Goal: Transaction & Acquisition: Obtain resource

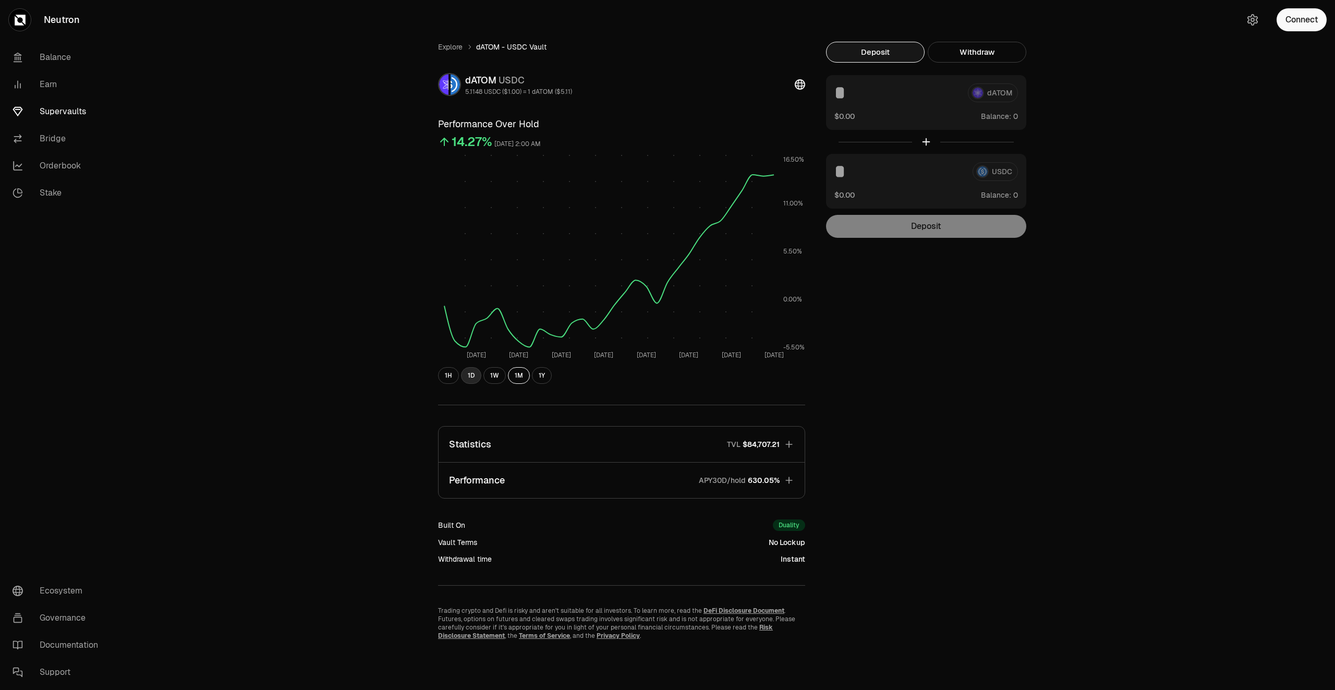
click at [474, 378] on button "1D" at bounding box center [471, 375] width 20 height 17
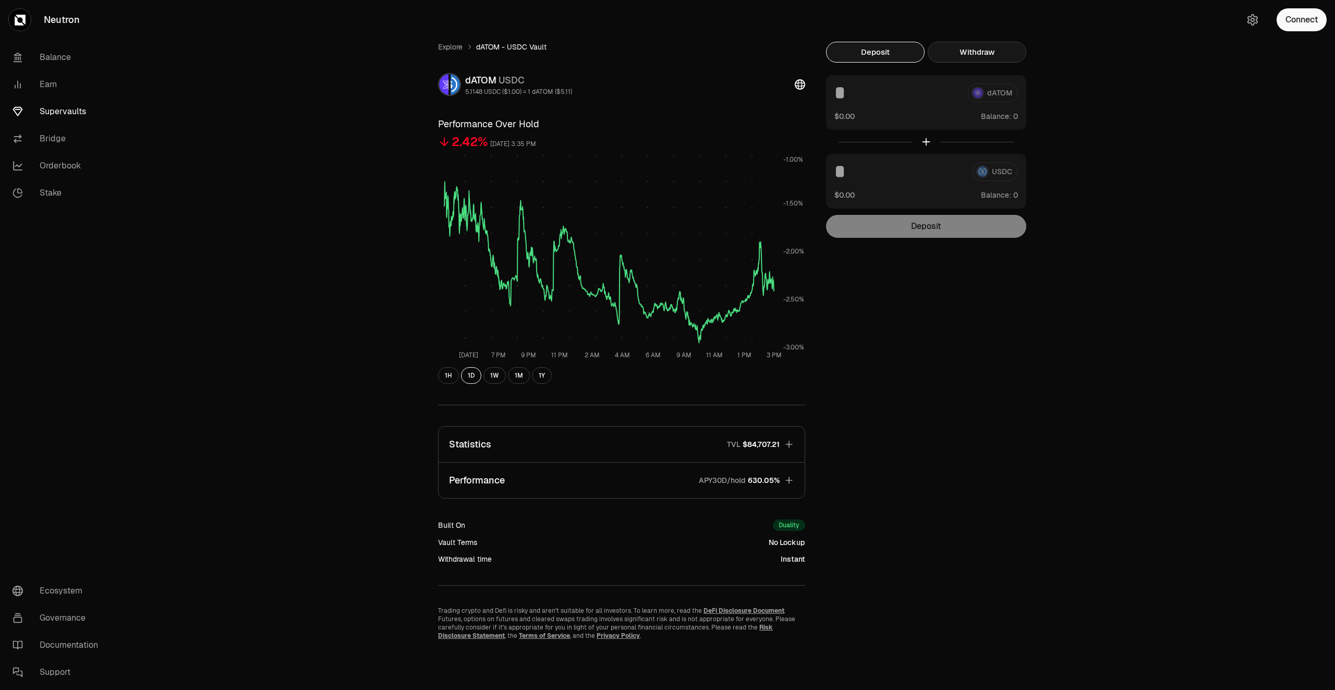
click at [980, 46] on button "Withdraw" at bounding box center [977, 52] width 99 height 21
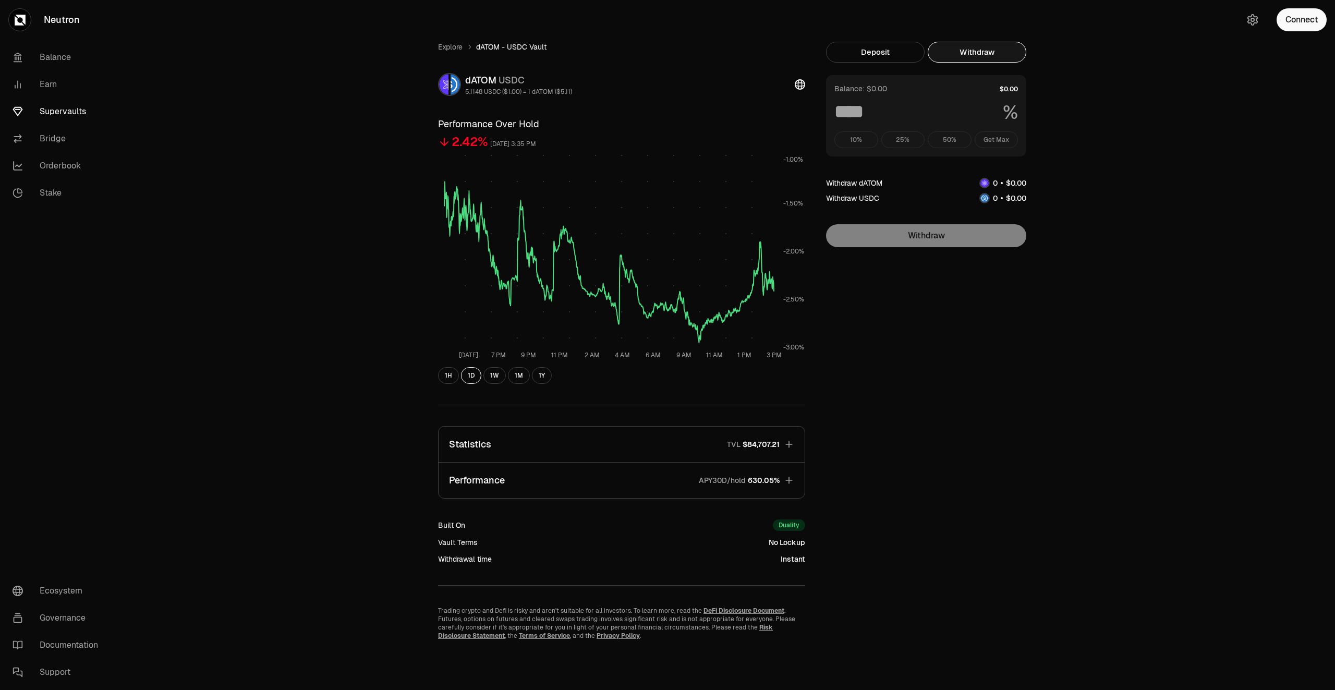
click at [1000, 142] on div "10% 25% 50% Get Max" at bounding box center [926, 139] width 184 height 17
click at [1321, 15] on button "Connect" at bounding box center [1302, 19] width 50 height 23
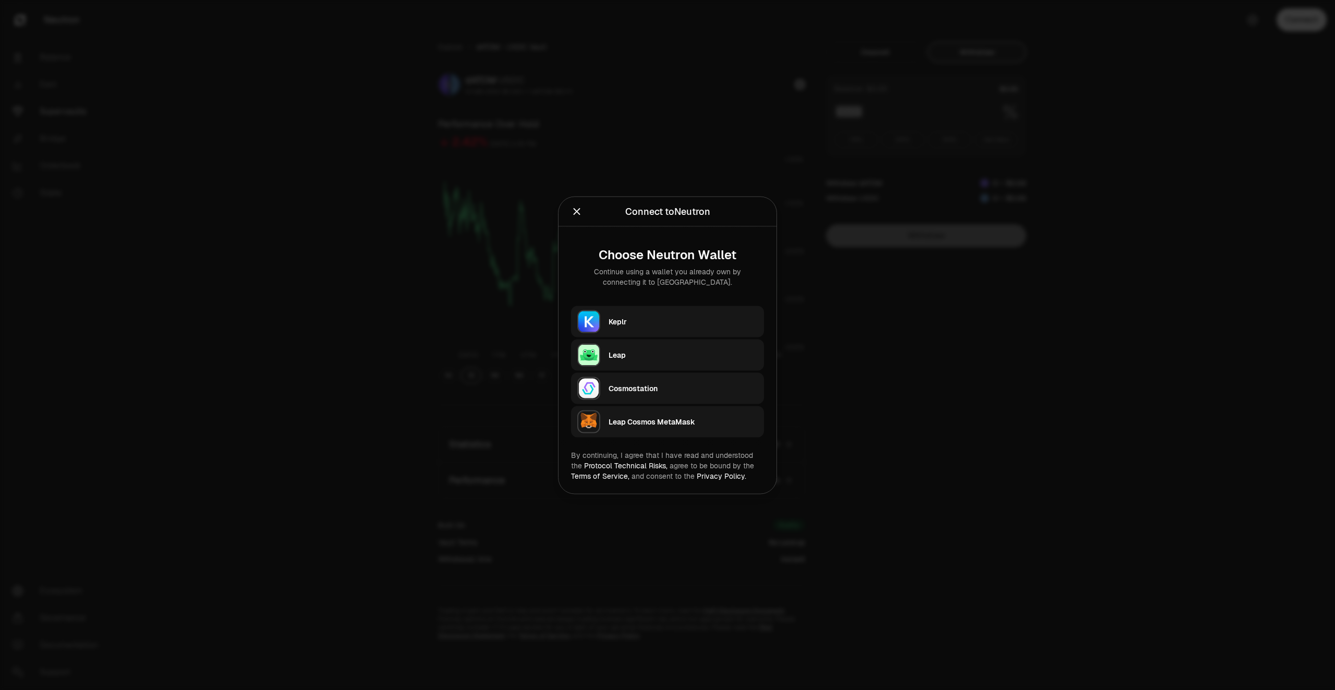
click at [699, 318] on div "Keplr" at bounding box center [683, 321] width 149 height 10
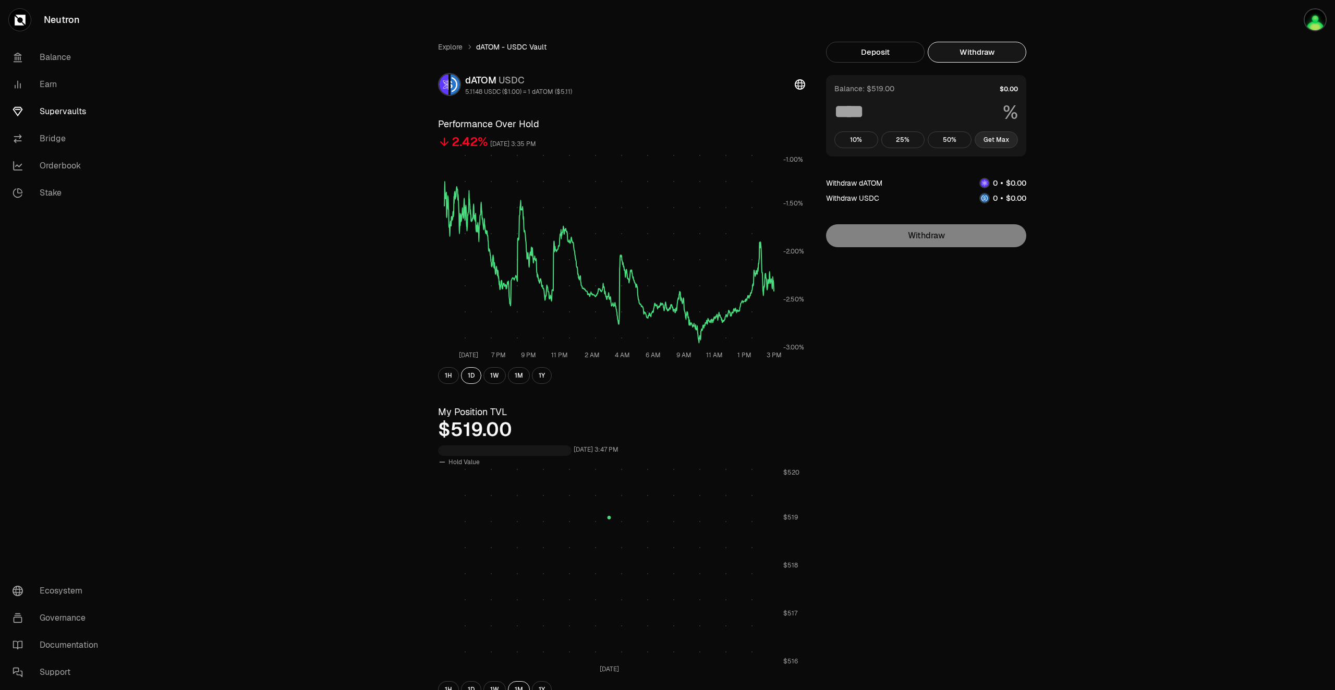
click at [1000, 135] on button "Get Max" at bounding box center [997, 139] width 44 height 17
type input "***"
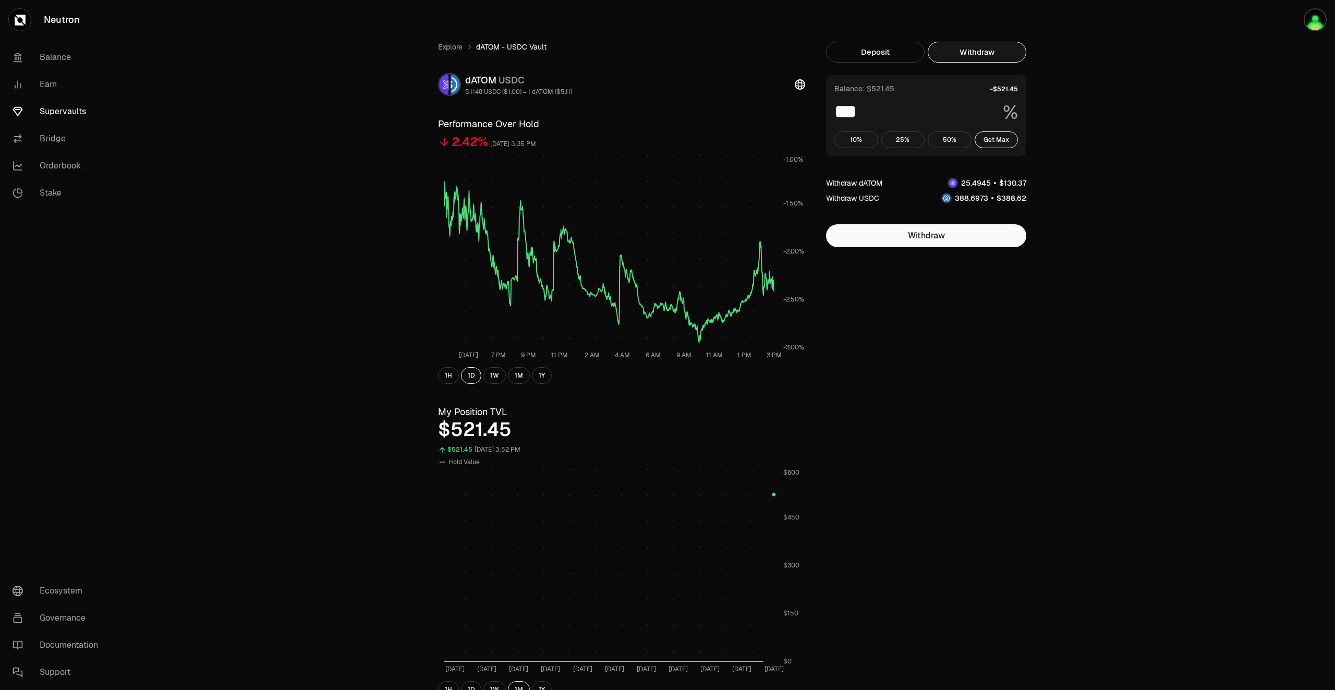
click at [55, 113] on link "Supervaults" at bounding box center [58, 111] width 108 height 27
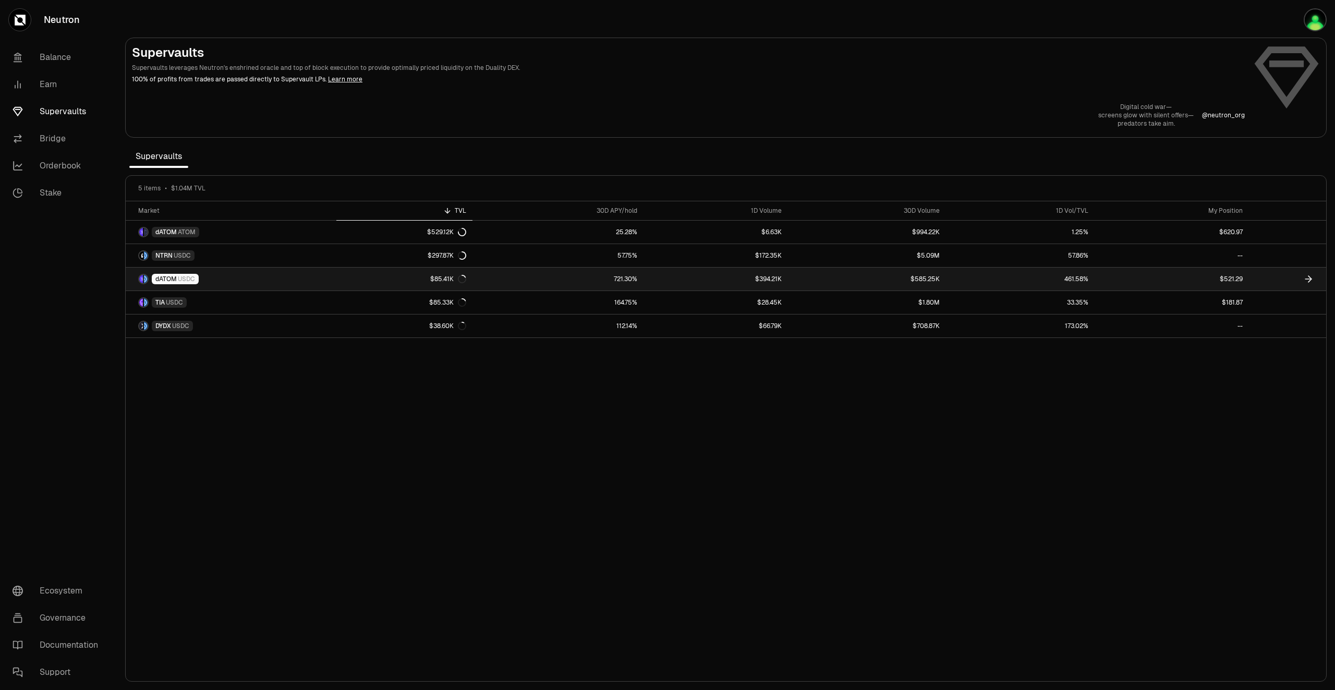
click at [1300, 278] on link at bounding box center [1287, 279] width 77 height 23
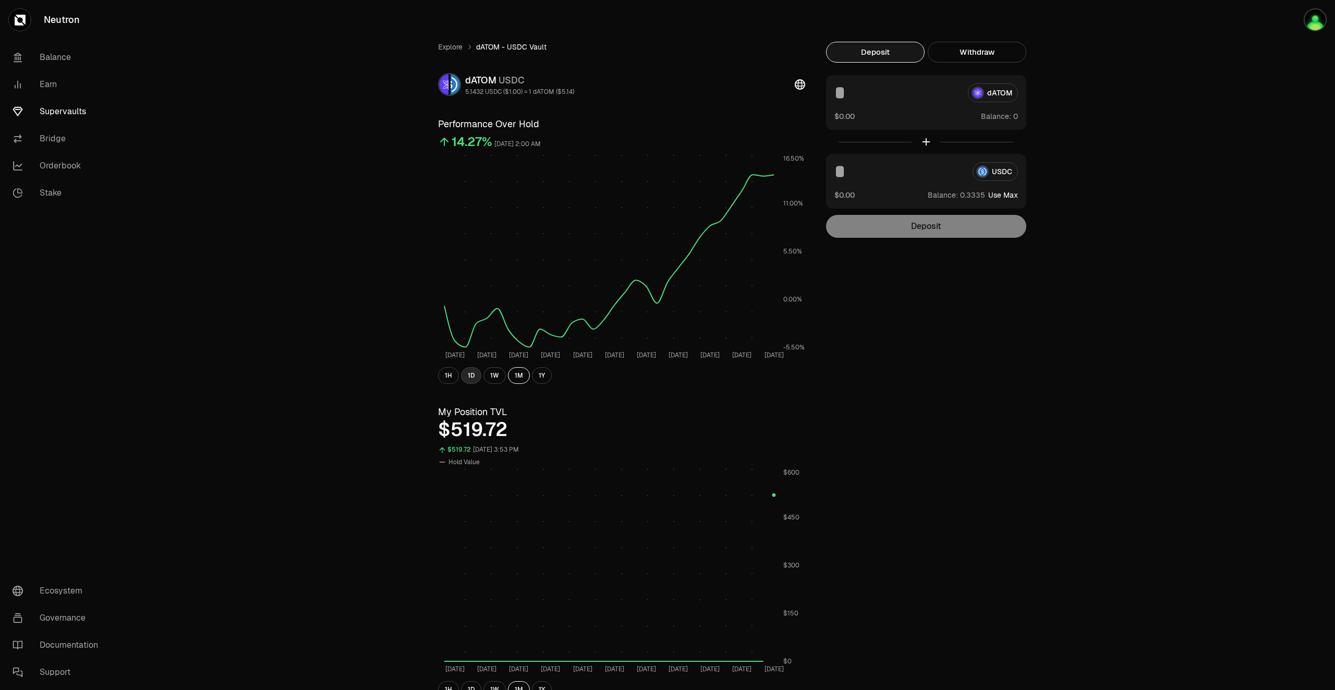
click at [469, 375] on button "1D" at bounding box center [471, 375] width 20 height 17
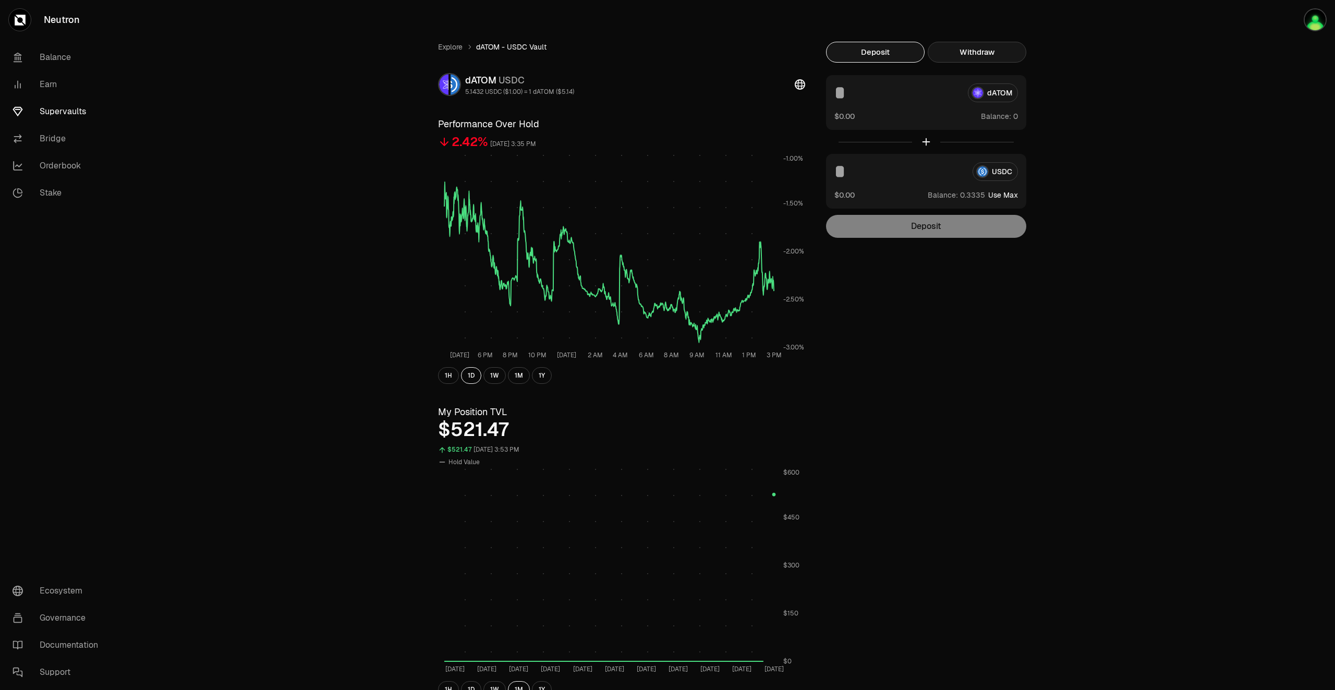
click at [1003, 43] on button "Withdraw" at bounding box center [977, 52] width 99 height 21
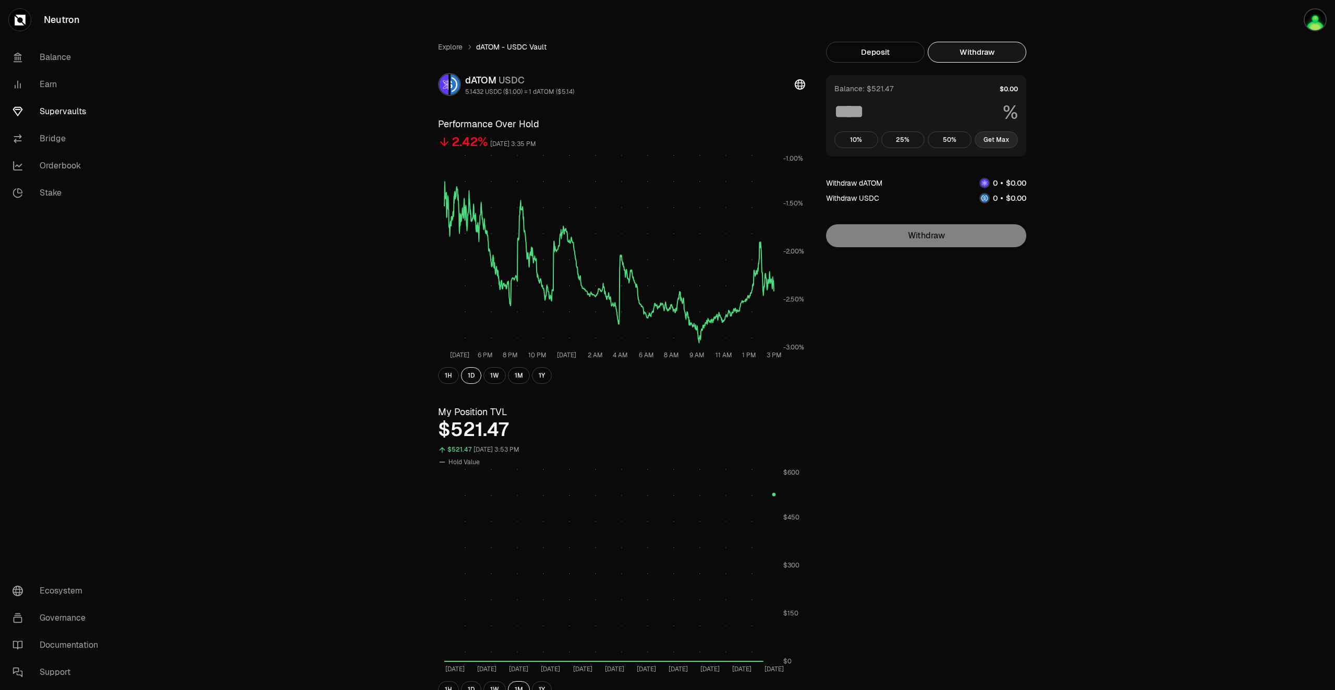
click at [995, 135] on button "Get Max" at bounding box center [997, 139] width 44 height 17
type input "***"
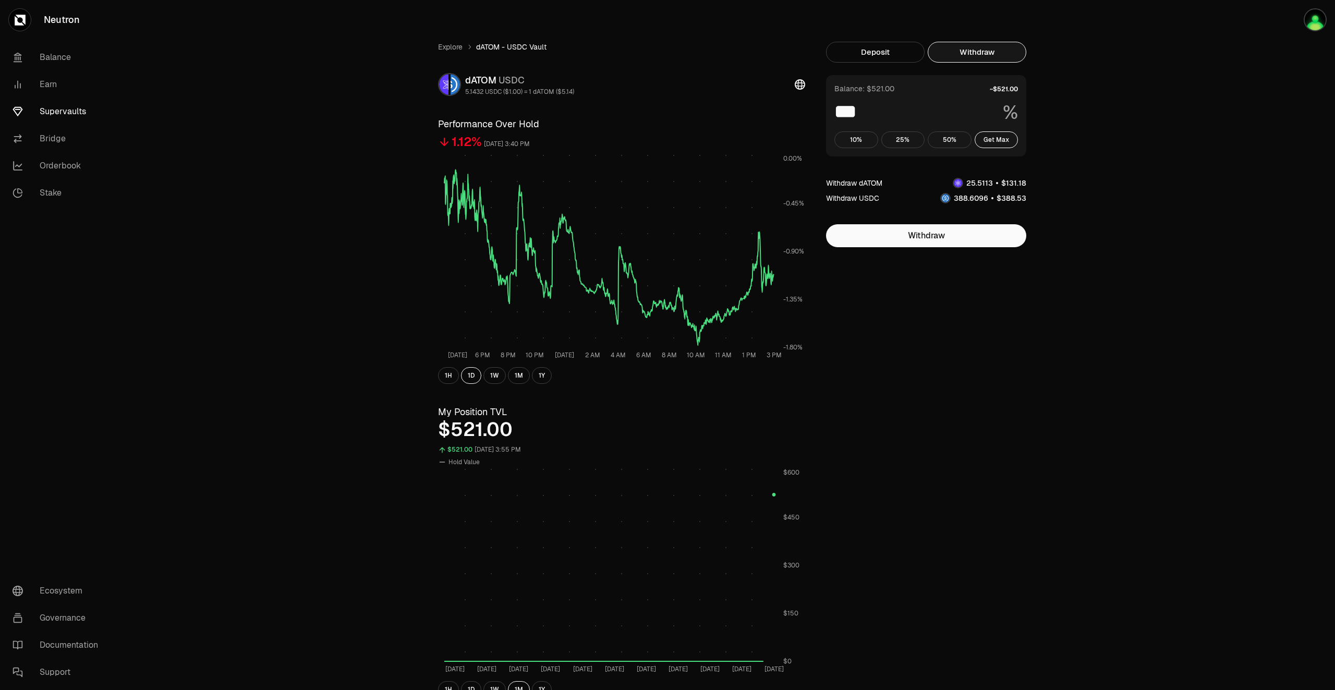
click at [57, 105] on link "Supervaults" at bounding box center [58, 111] width 108 height 27
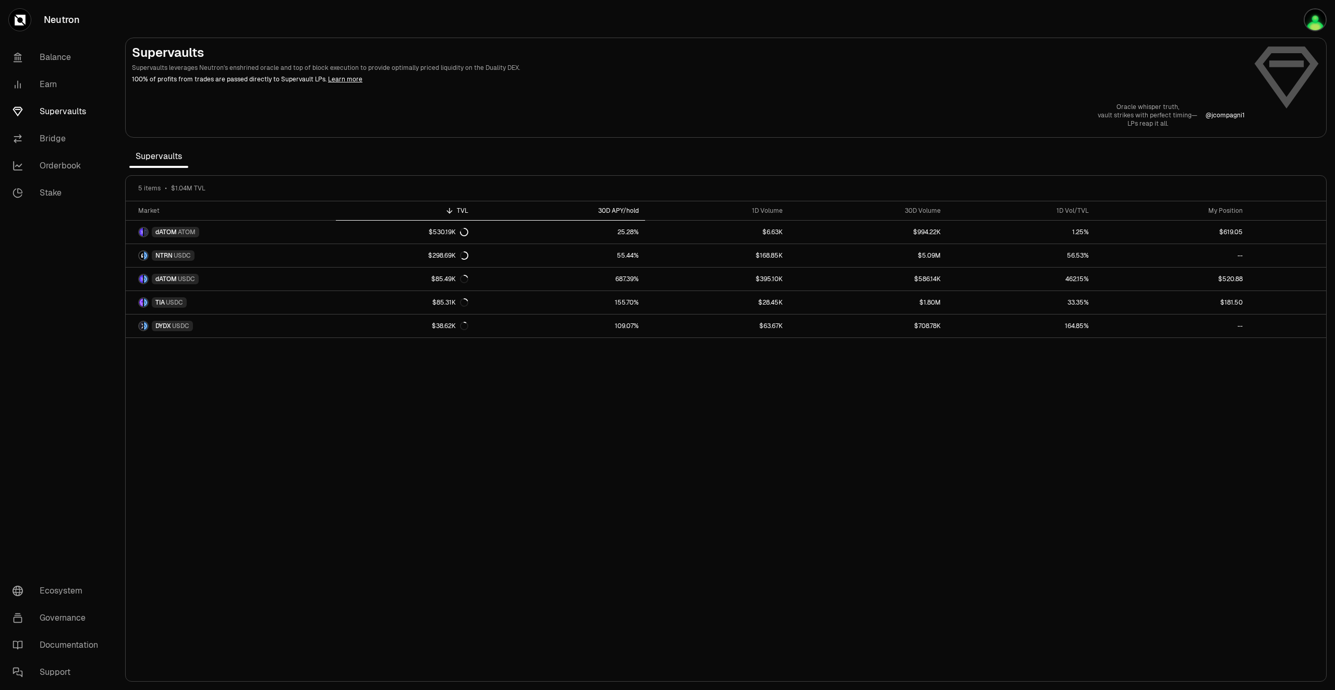
click at [623, 211] on div "30D APY/hold" at bounding box center [560, 210] width 158 height 8
click at [466, 209] on div "TVL" at bounding box center [405, 210] width 126 height 8
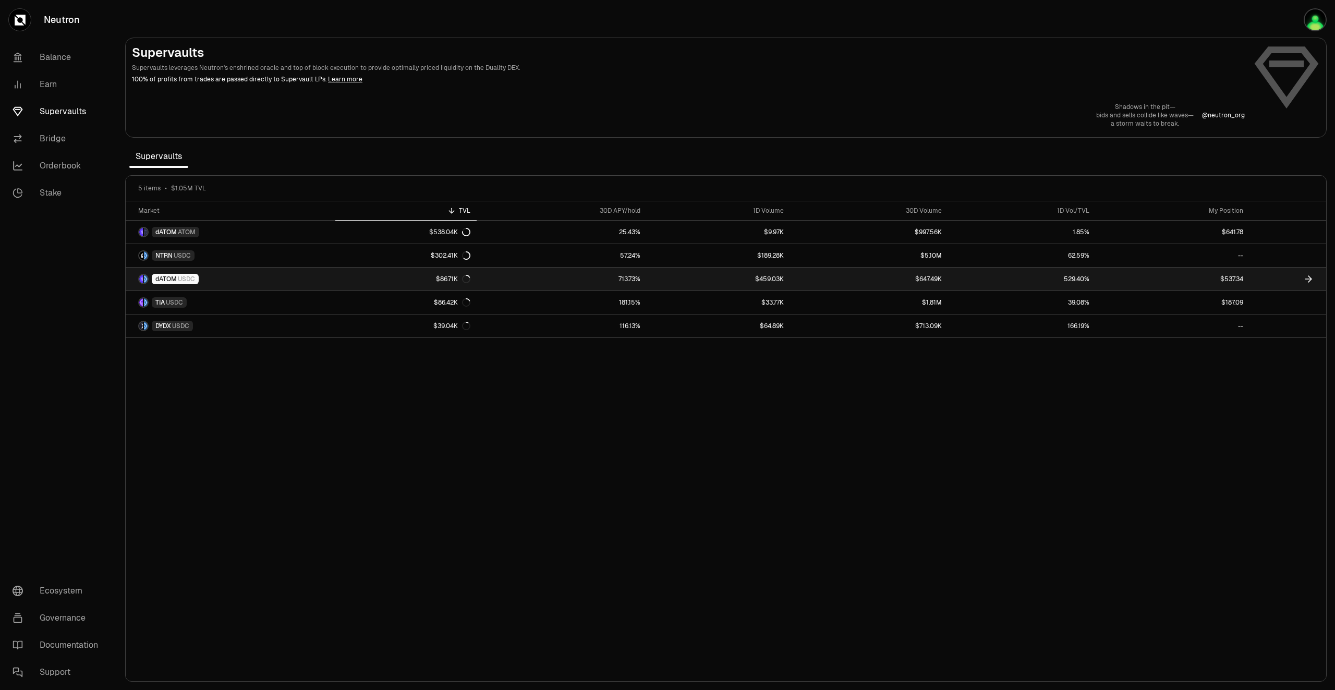
click at [283, 278] on link "dATOM USDC" at bounding box center [231, 279] width 210 height 23
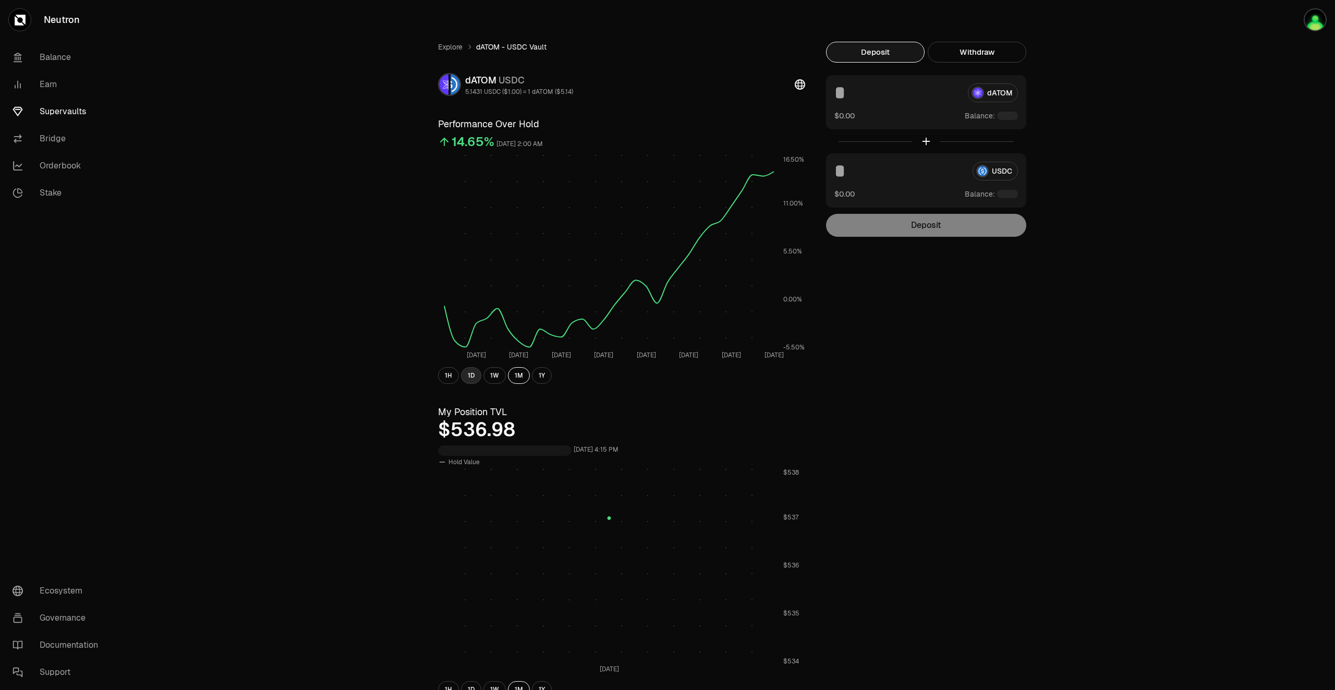
click at [466, 371] on button "1D" at bounding box center [471, 375] width 20 height 17
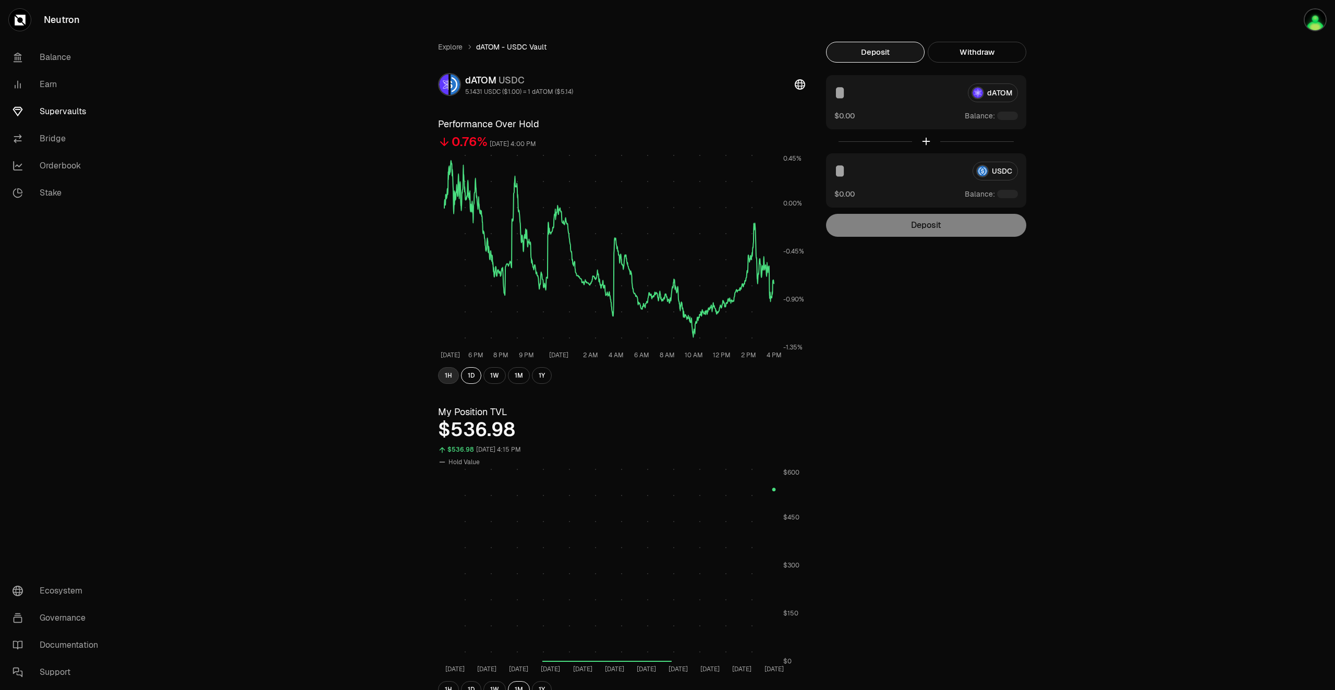
click at [446, 376] on button "1H" at bounding box center [448, 375] width 21 height 17
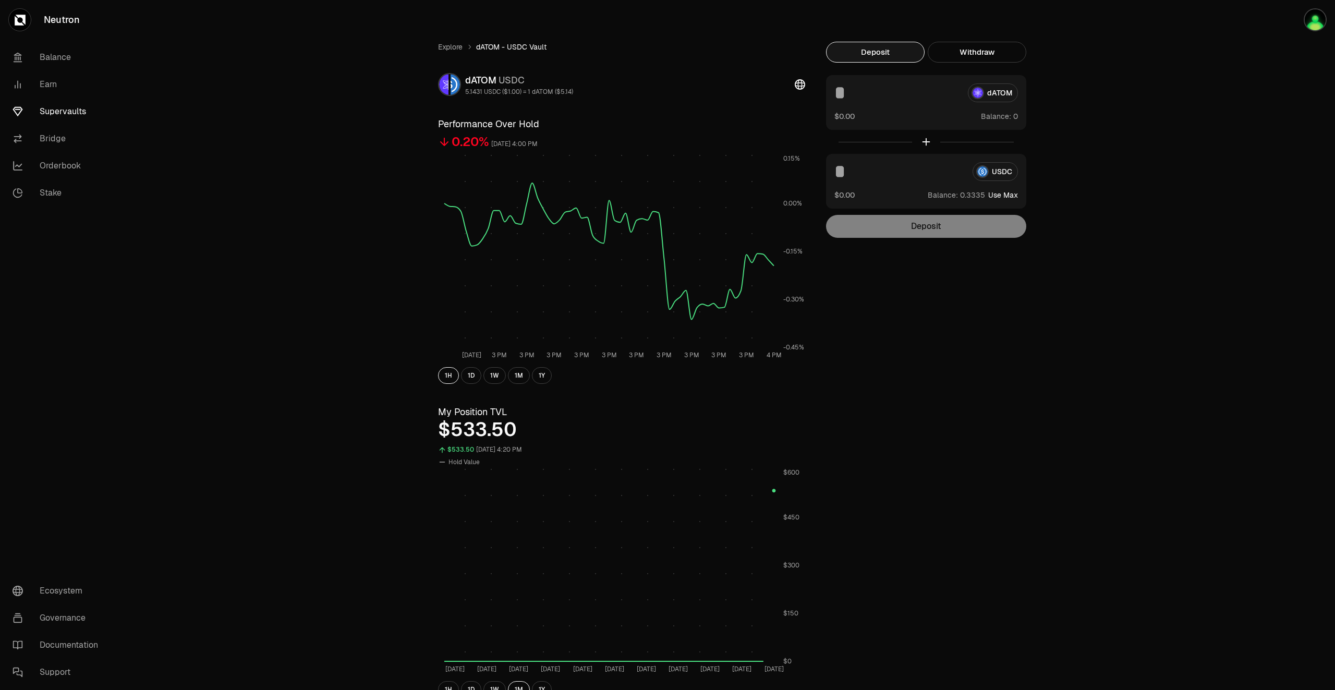
click at [58, 112] on link "Supervaults" at bounding box center [58, 111] width 108 height 27
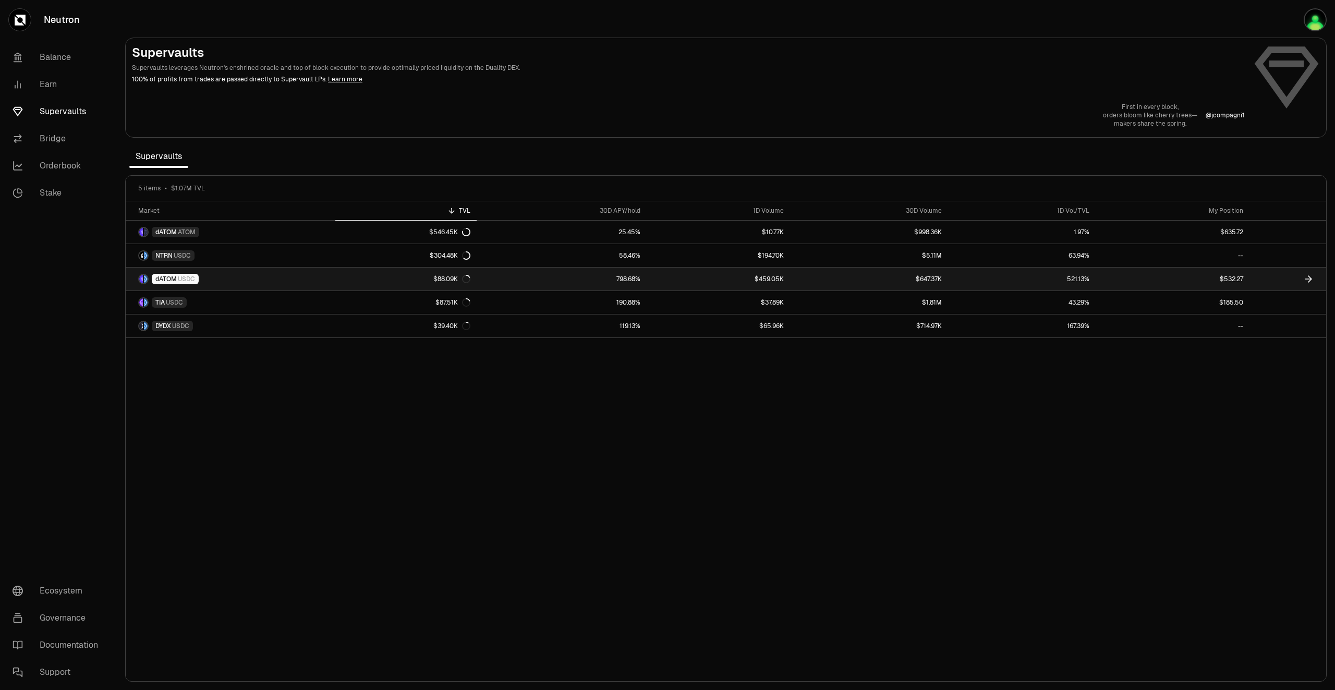
click at [1308, 278] on icon at bounding box center [1308, 279] width 10 height 10
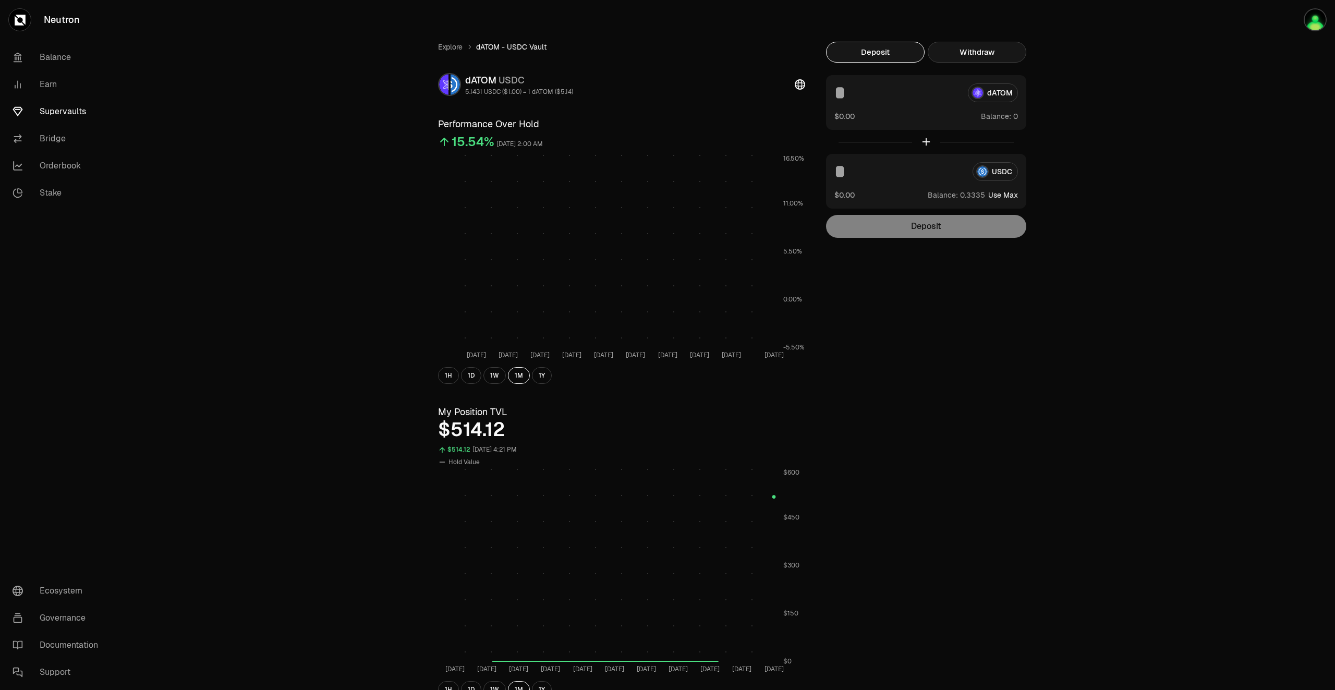
click at [989, 55] on button "Withdraw" at bounding box center [977, 52] width 99 height 21
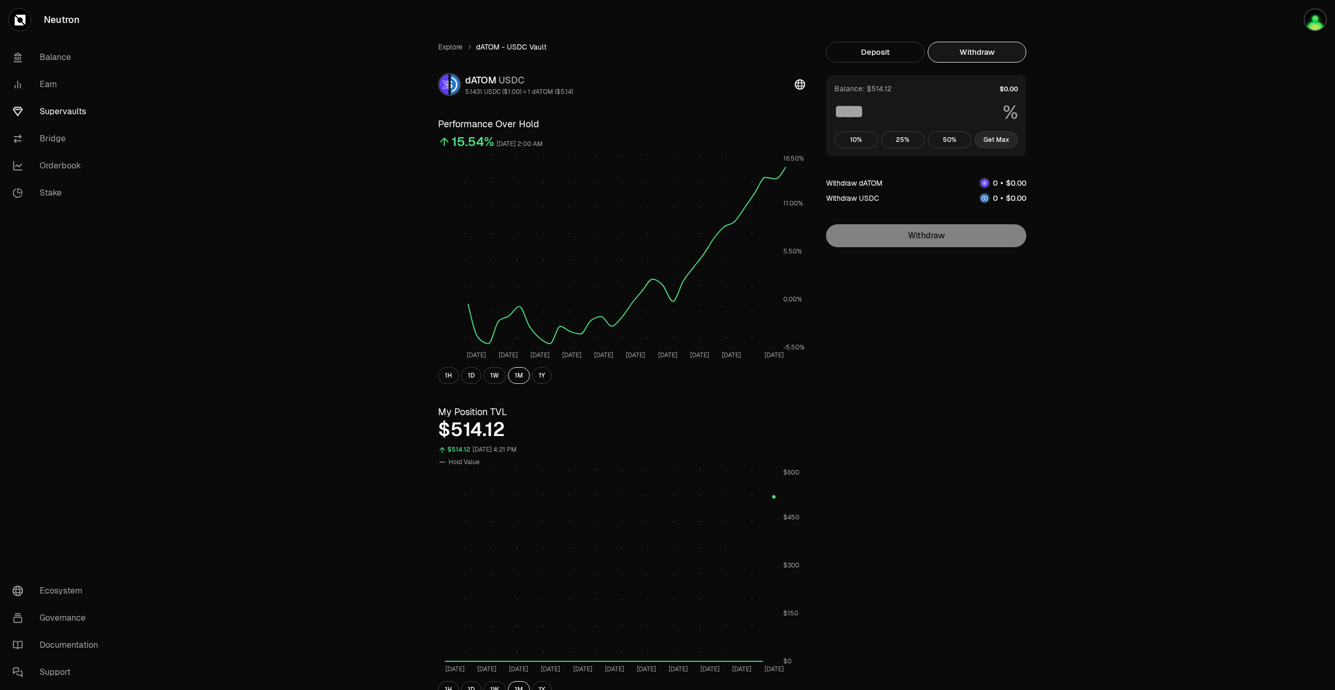
click at [998, 144] on button "Get Max" at bounding box center [997, 139] width 44 height 17
type input "***"
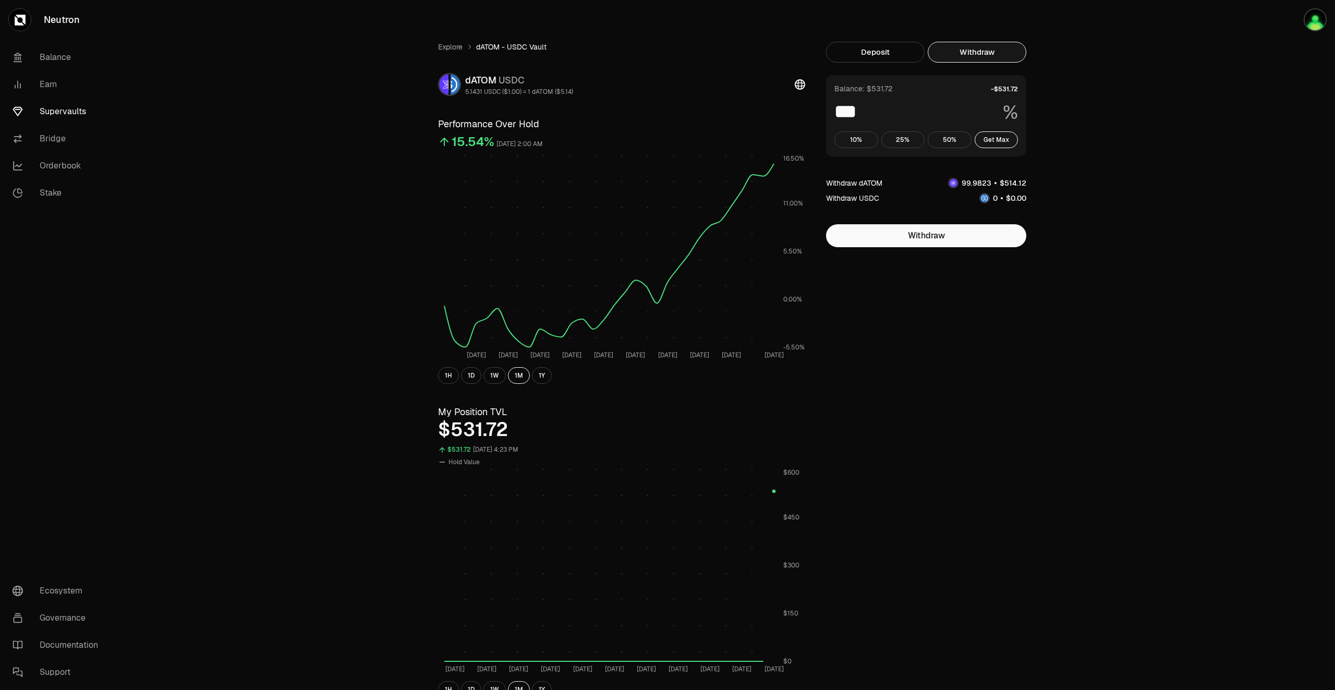
click at [75, 108] on link "Supervaults" at bounding box center [58, 111] width 108 height 27
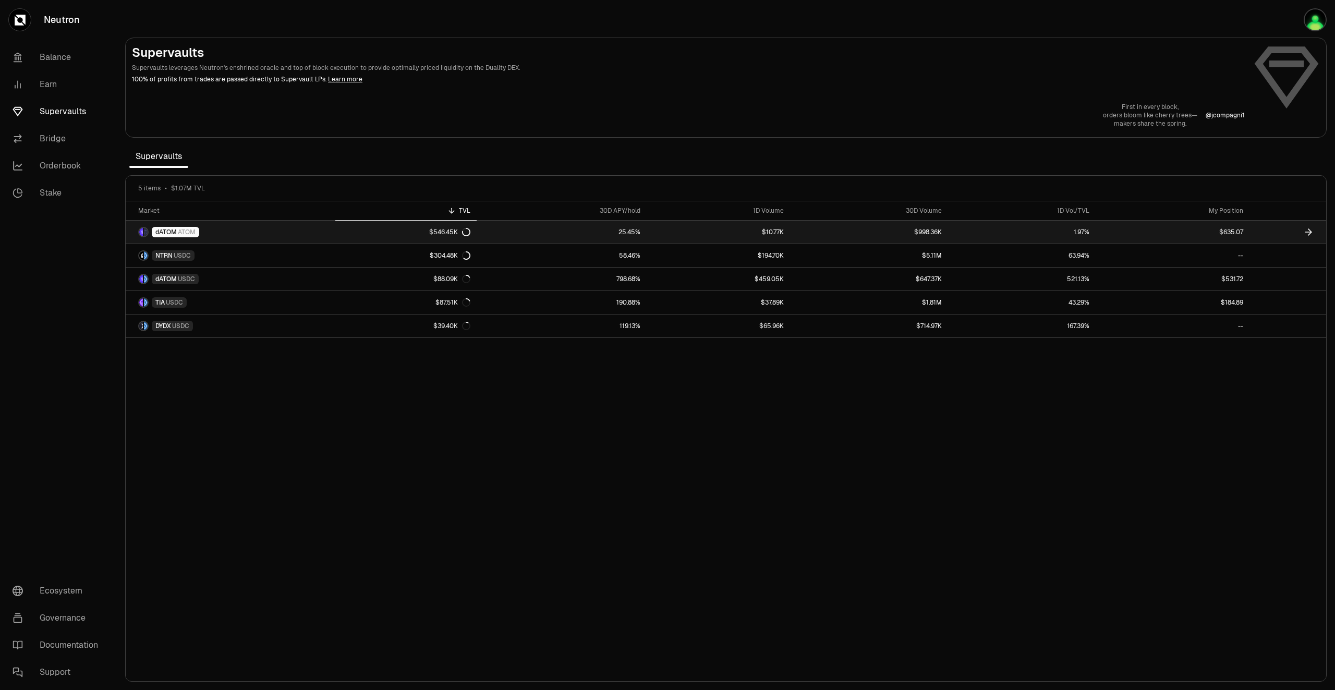
click at [1309, 235] on icon at bounding box center [1309, 232] width 3 height 6
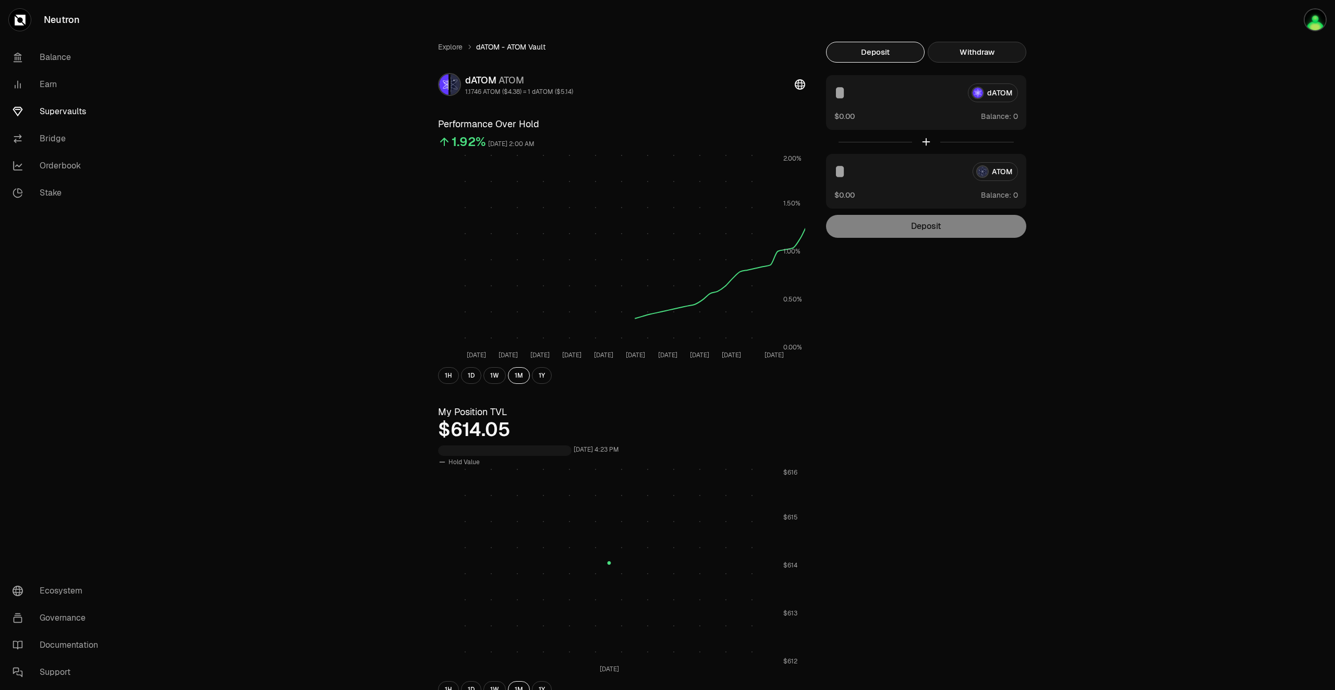
click at [991, 51] on button "Withdraw" at bounding box center [977, 52] width 99 height 21
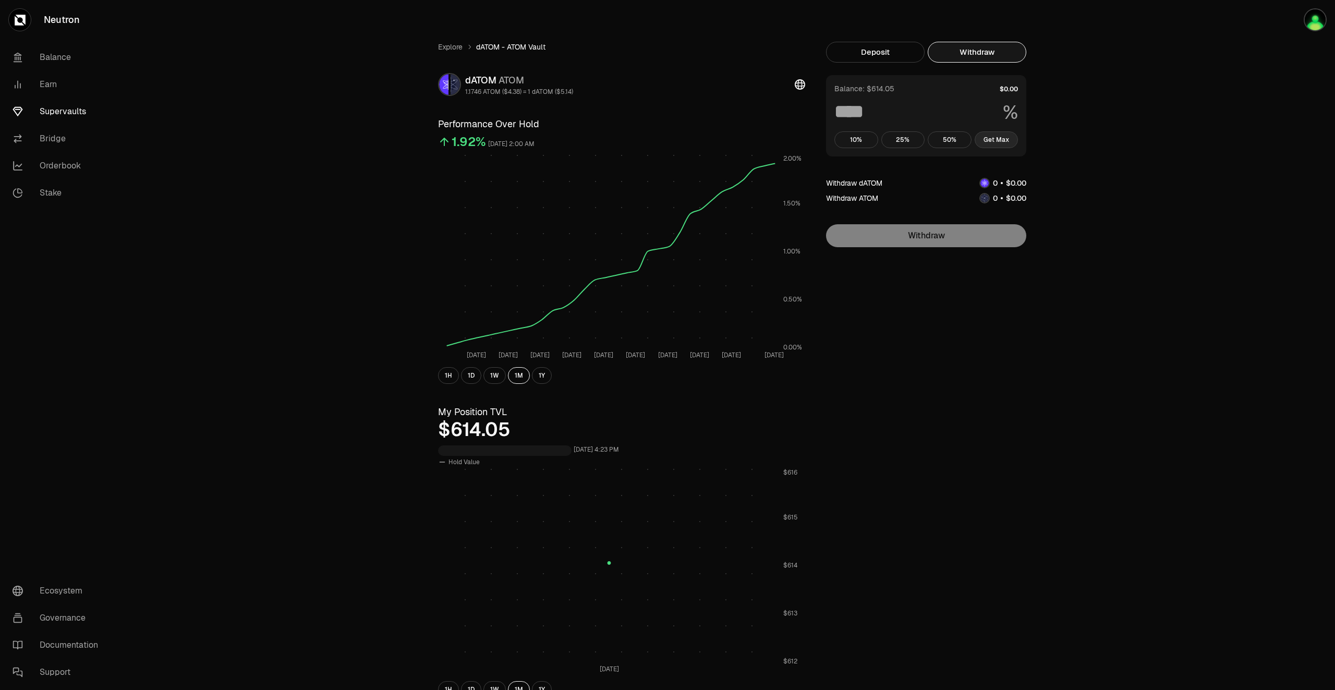
click at [1007, 138] on button "Get Max" at bounding box center [997, 139] width 44 height 17
type input "***"
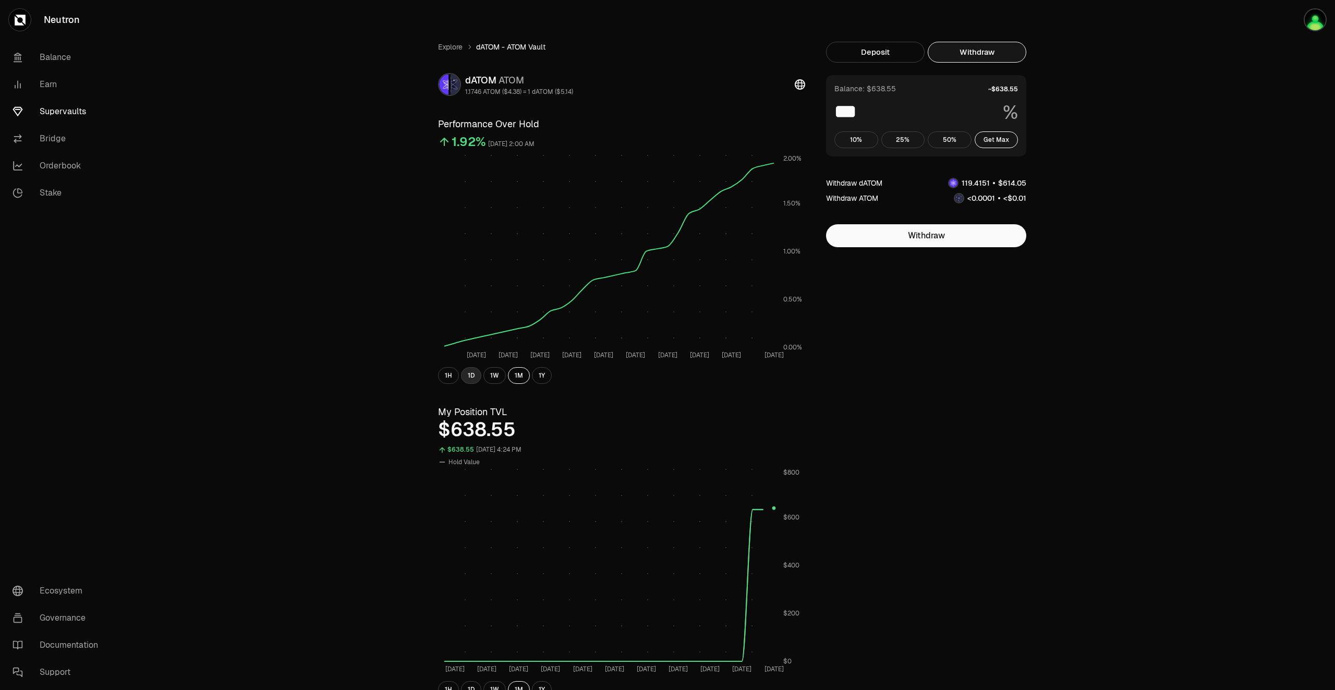
click at [467, 376] on button "1D" at bounding box center [471, 375] width 20 height 17
click at [456, 379] on button "1H" at bounding box center [448, 375] width 21 height 17
click at [468, 378] on button "1D" at bounding box center [471, 375] width 20 height 17
click at [78, 112] on link "Supervaults" at bounding box center [58, 111] width 108 height 27
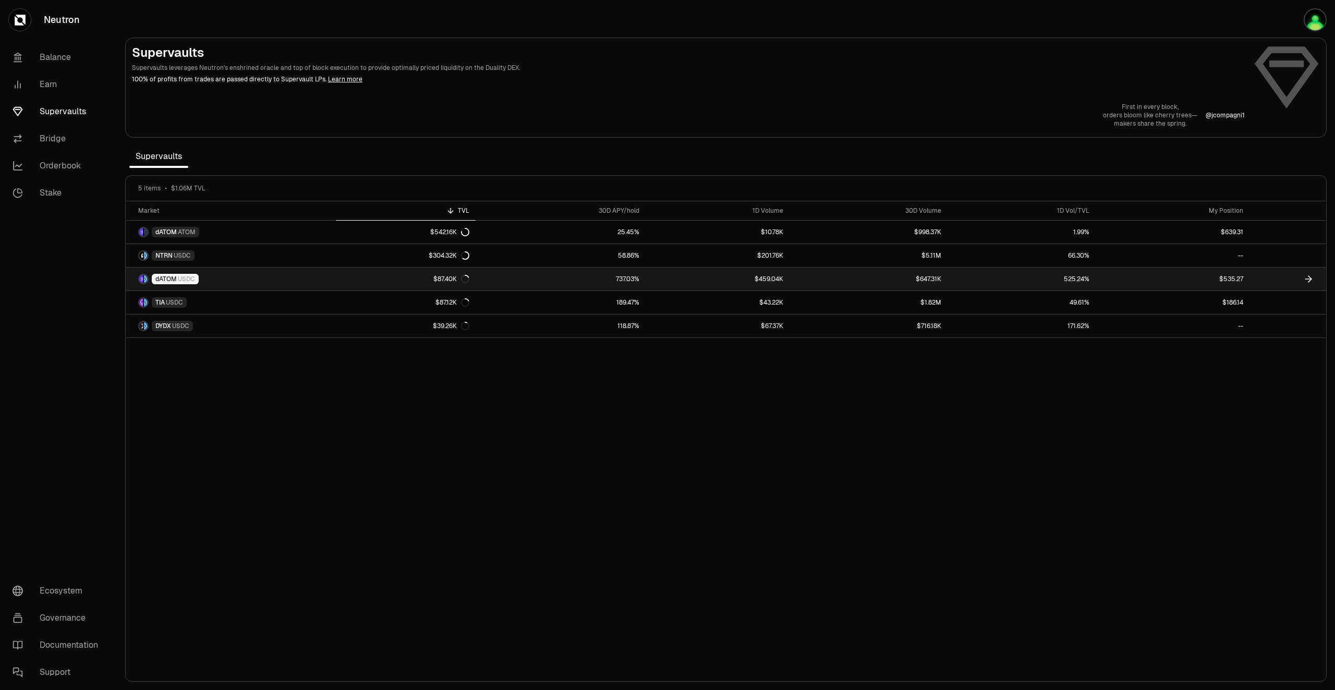
click at [1271, 280] on link at bounding box center [1287, 279] width 77 height 23
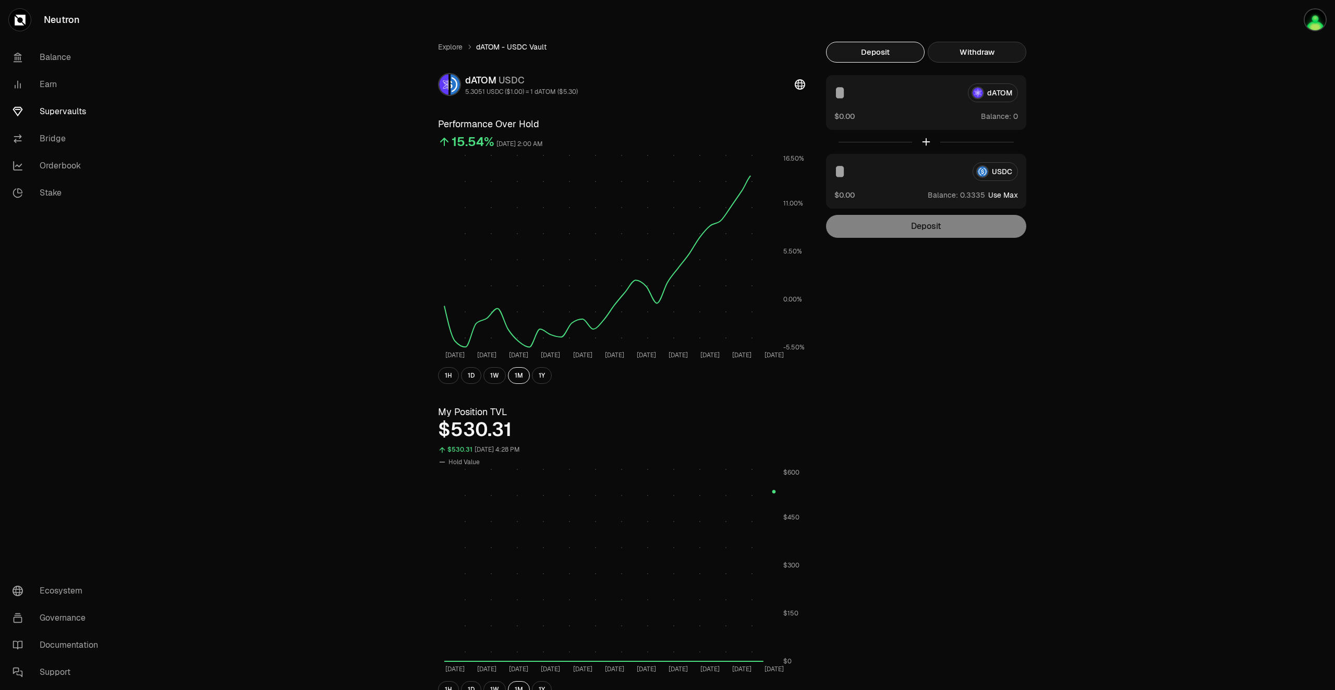
click at [980, 52] on button "Withdraw" at bounding box center [977, 52] width 99 height 21
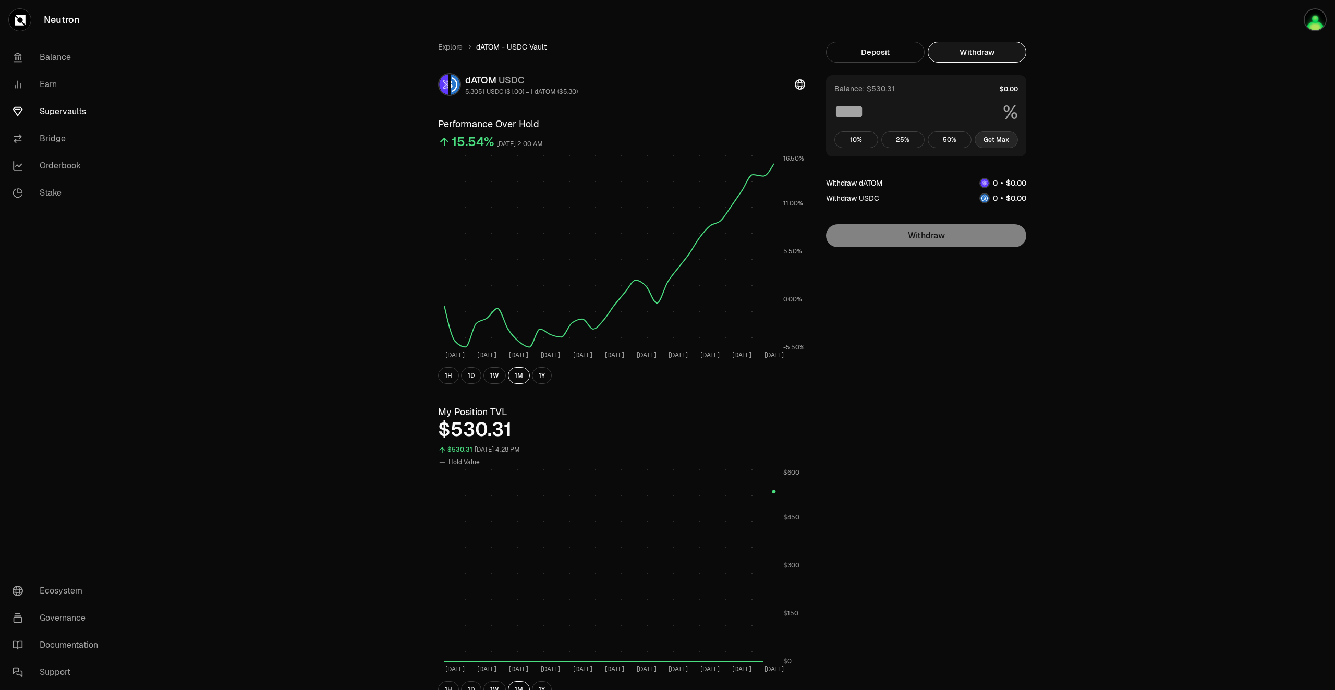
click at [1006, 138] on button "Get Max" at bounding box center [997, 139] width 44 height 17
type input "***"
click at [449, 379] on button "1H" at bounding box center [448, 375] width 21 height 17
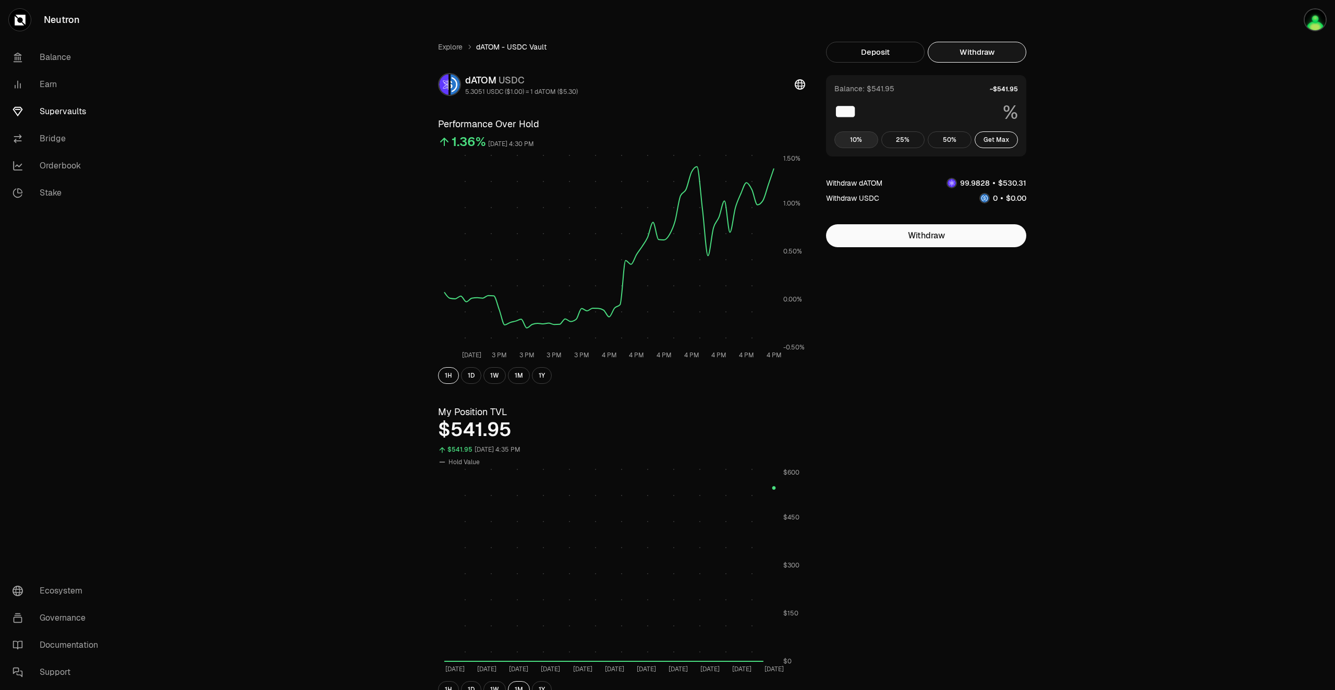
click at [868, 142] on button "10%" at bounding box center [856, 139] width 44 height 17
click at [988, 141] on button "Get Max" at bounding box center [997, 139] width 44 height 17
type input "***"
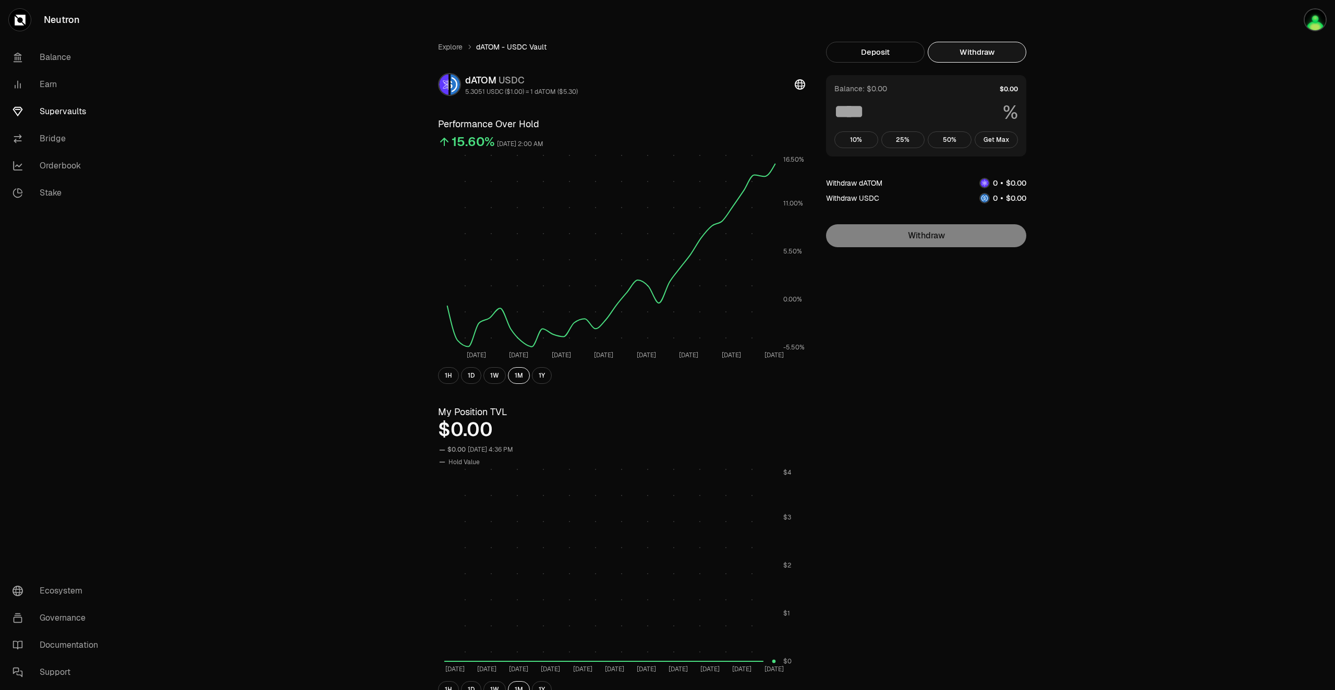
click at [988, 56] on button "Withdraw" at bounding box center [977, 52] width 99 height 21
click at [996, 138] on button "Get Max" at bounding box center [997, 139] width 44 height 17
click at [857, 137] on button "10%" at bounding box center [856, 139] width 44 height 17
click at [1002, 149] on div "Balance: $0.00 ** % 10% 25% 50% Get Max" at bounding box center [926, 115] width 200 height 81
click at [1003, 141] on button "Get Max" at bounding box center [997, 139] width 44 height 17
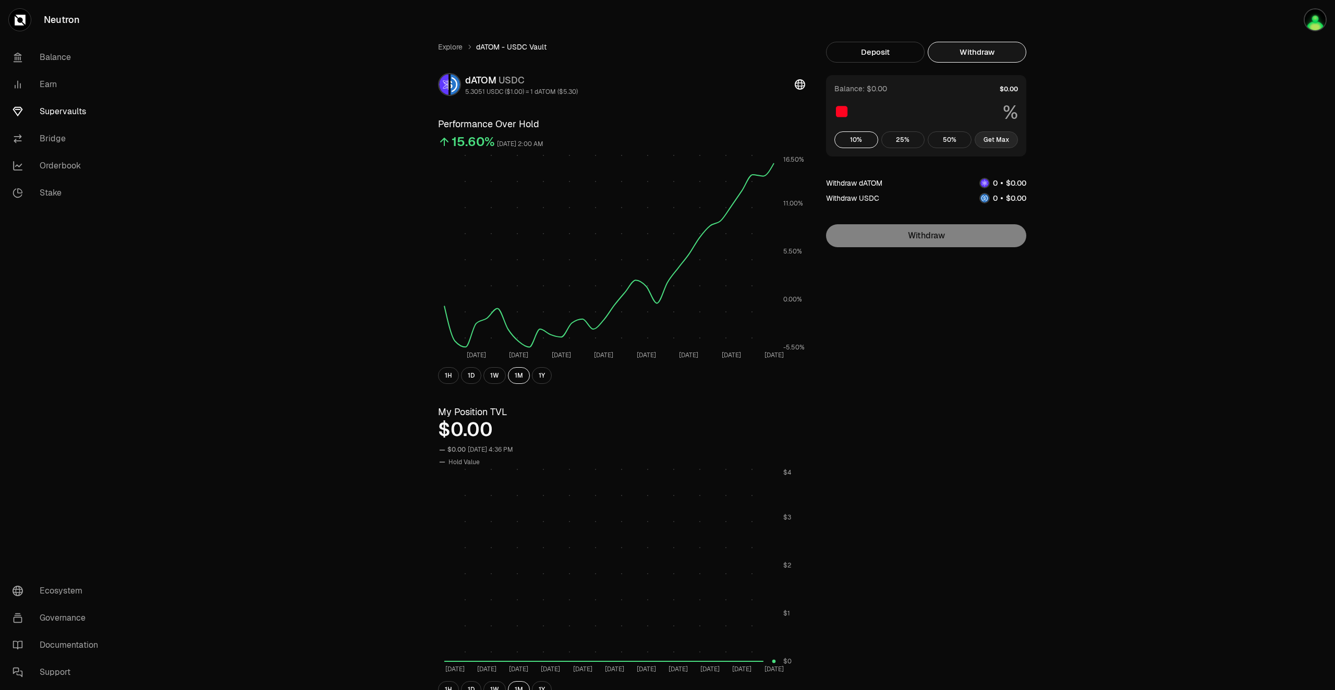
type input "***"
click at [74, 13] on link "Neutron" at bounding box center [58, 20] width 117 height 40
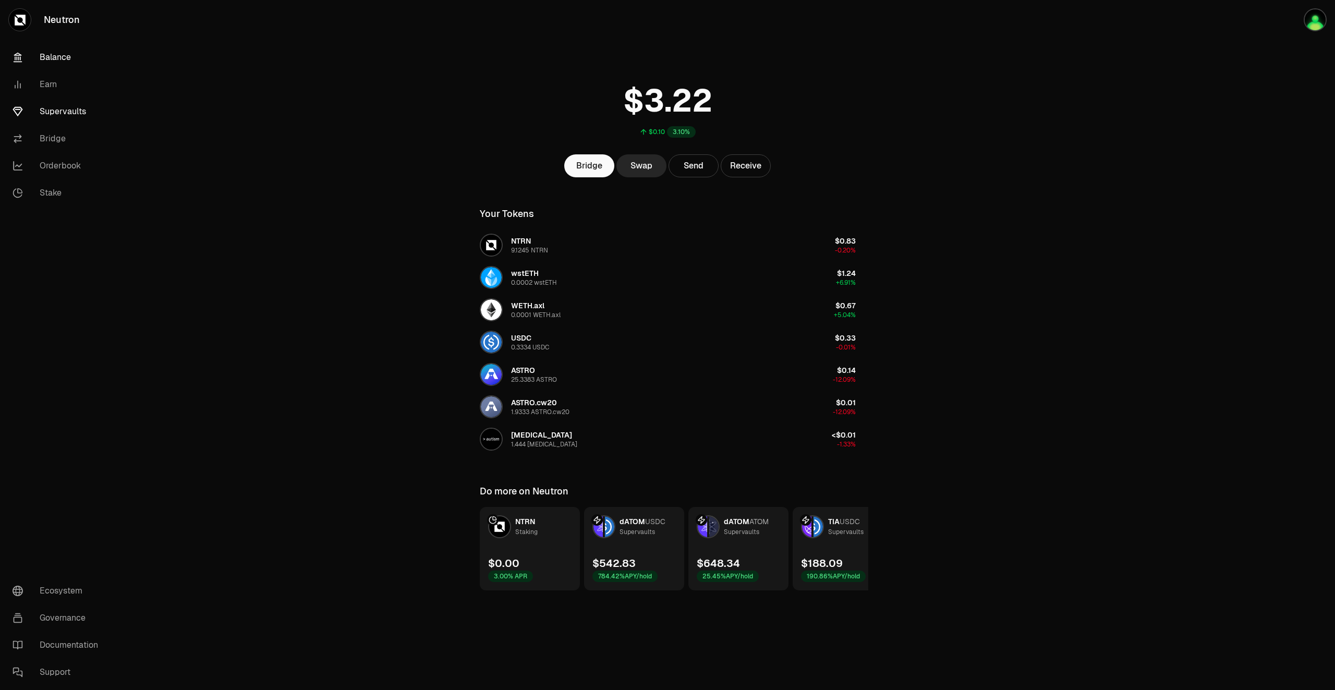
click at [69, 110] on link "Supervaults" at bounding box center [58, 111] width 108 height 27
